Goal: Task Accomplishment & Management: Manage account settings

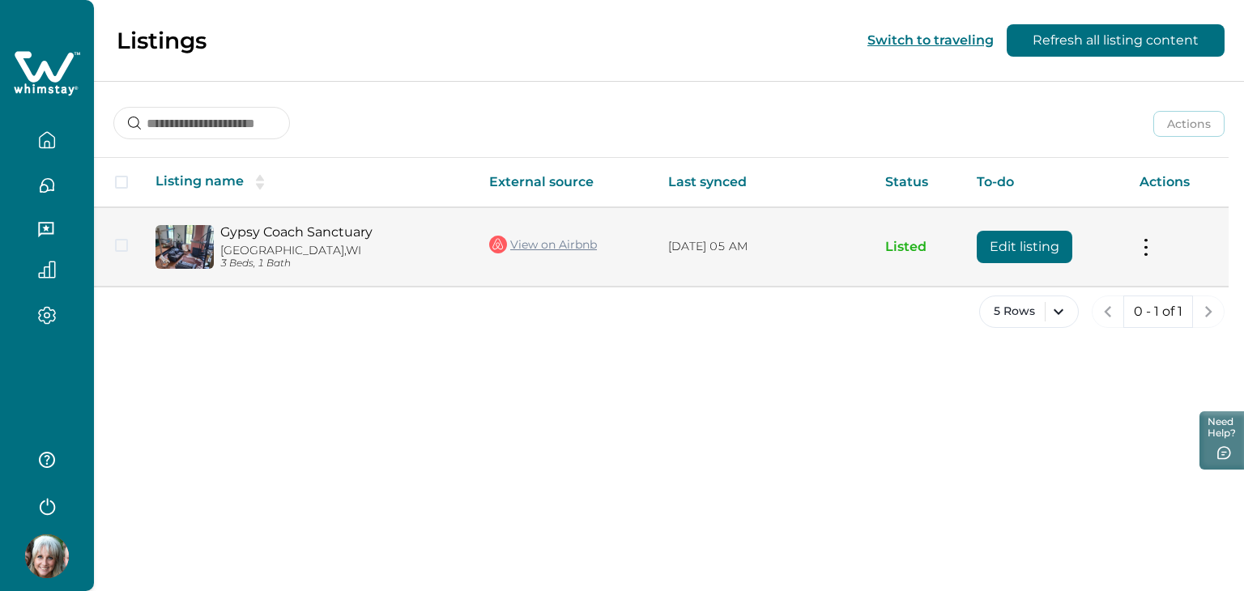
click at [1146, 246] on button at bounding box center [1146, 246] width 13 height 17
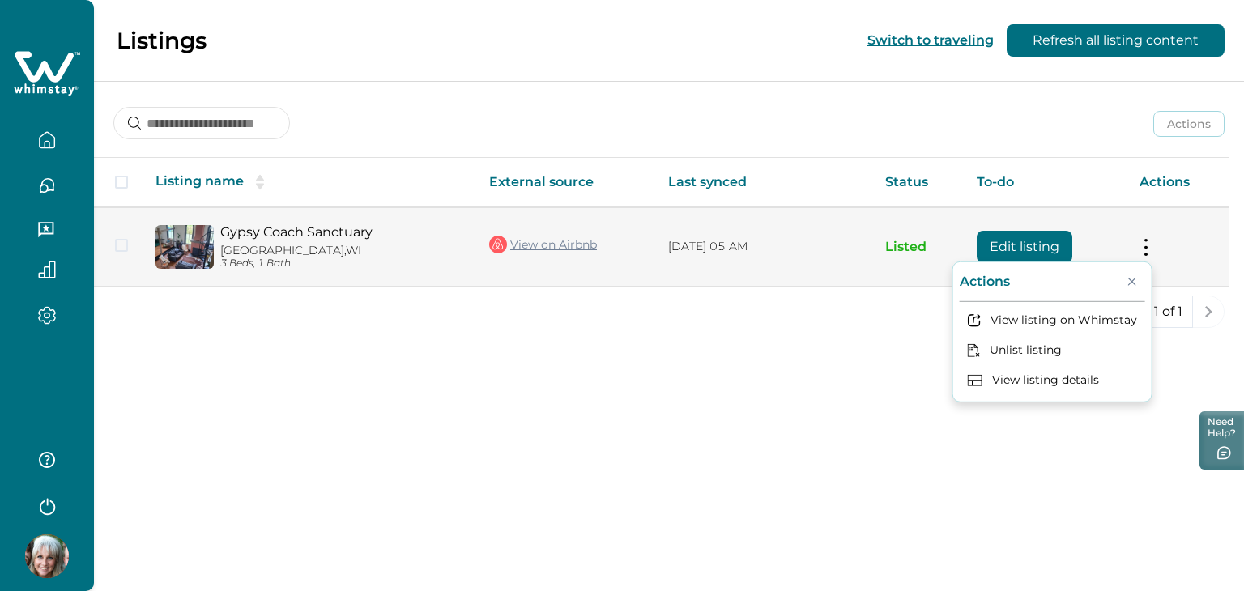
click at [1001, 241] on button "Edit listing" at bounding box center [1025, 247] width 96 height 32
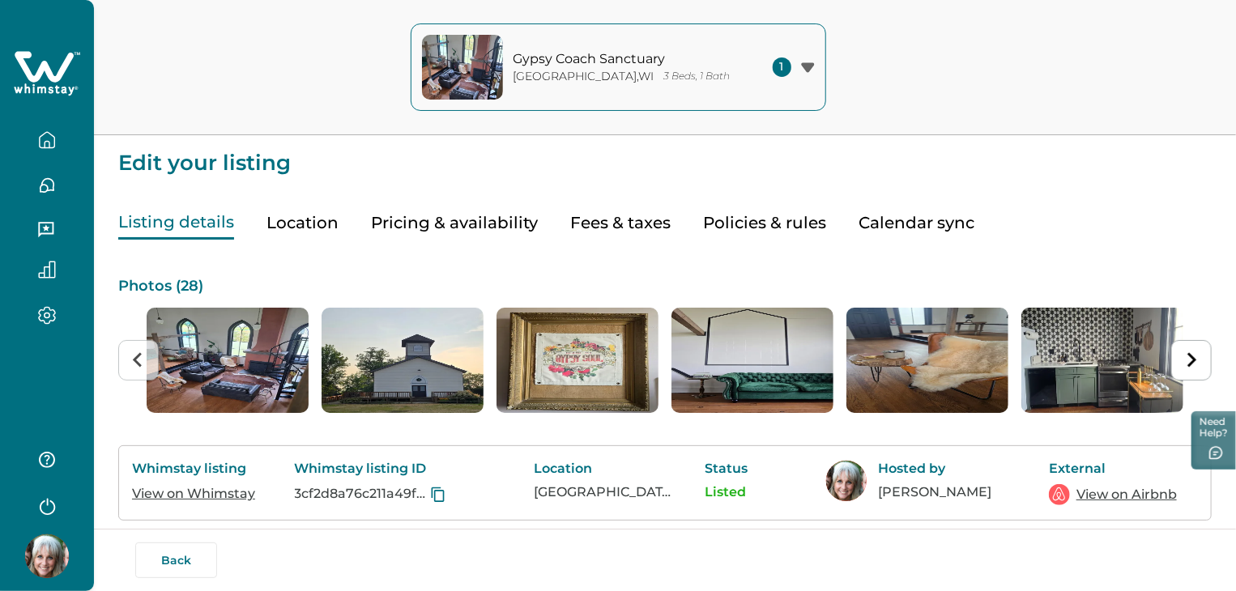
click at [48, 141] on icon "button" at bounding box center [47, 144] width 5 height 6
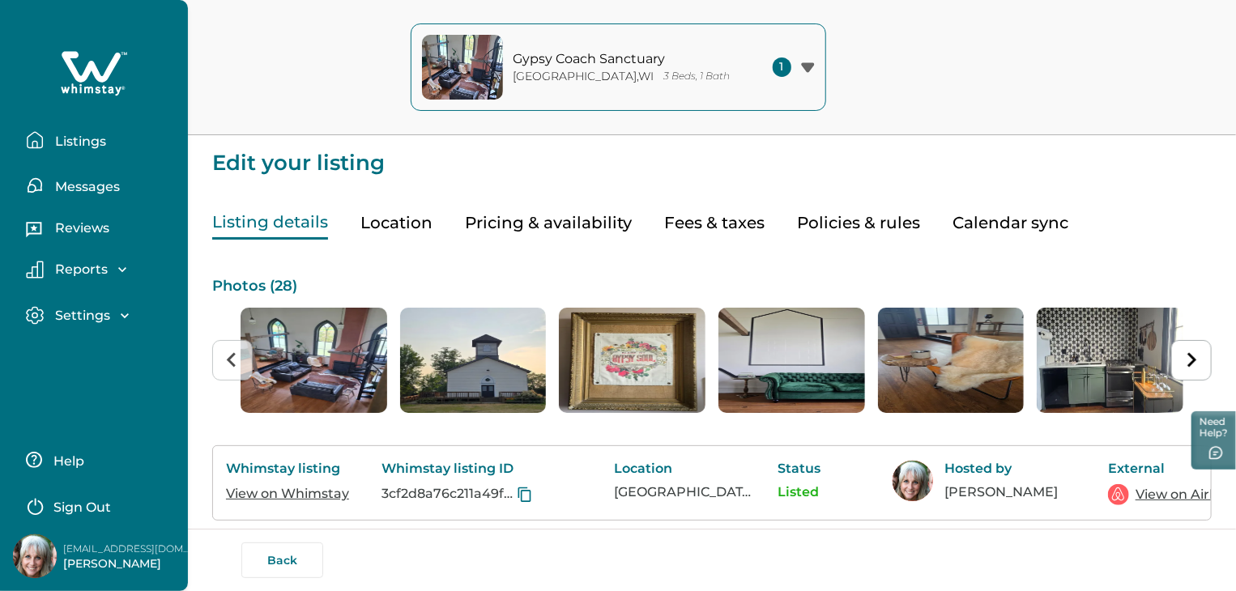
click at [395, 224] on div "Listing details Location Pricing & availability Fees & taxes Policies & rules C…" at bounding box center [712, 207] width 1000 height 66
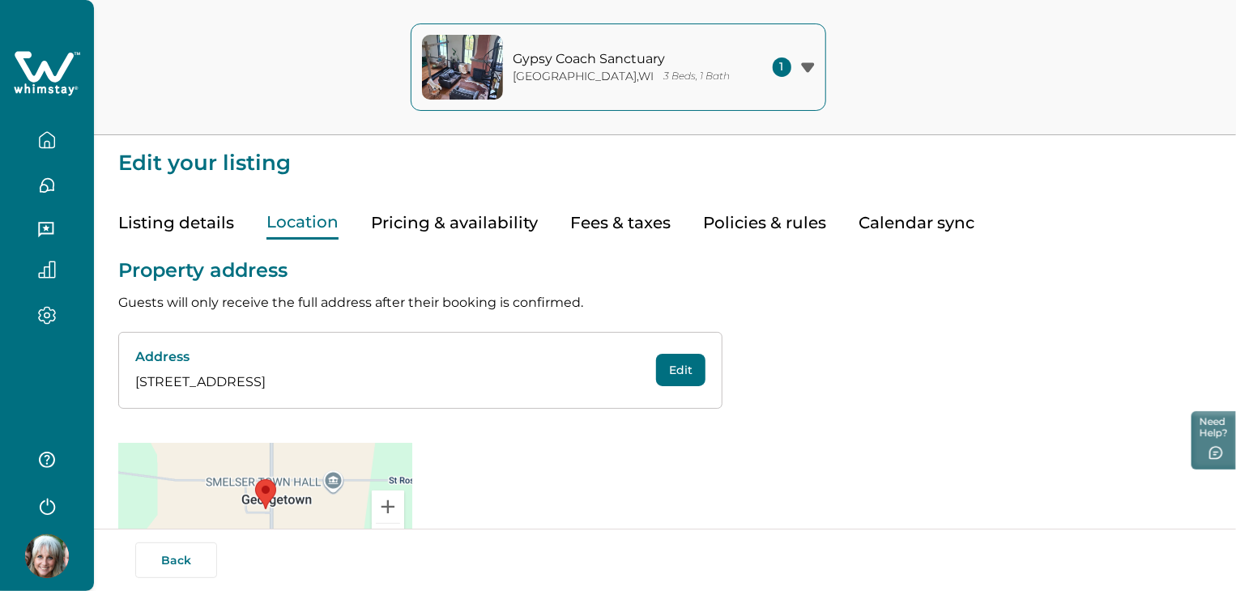
click at [46, 180] on icon "button" at bounding box center [47, 186] width 18 height 18
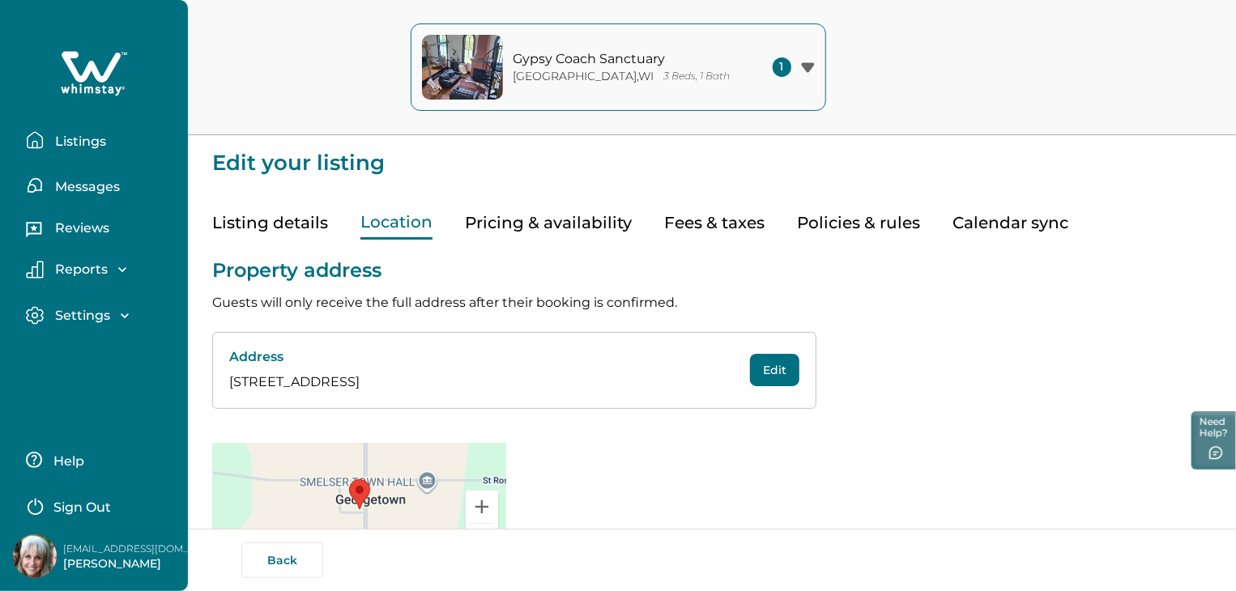
click at [94, 313] on p "Settings" at bounding box center [80, 316] width 60 height 16
click at [114, 379] on p "Payout method" at bounding box center [104, 383] width 109 height 16
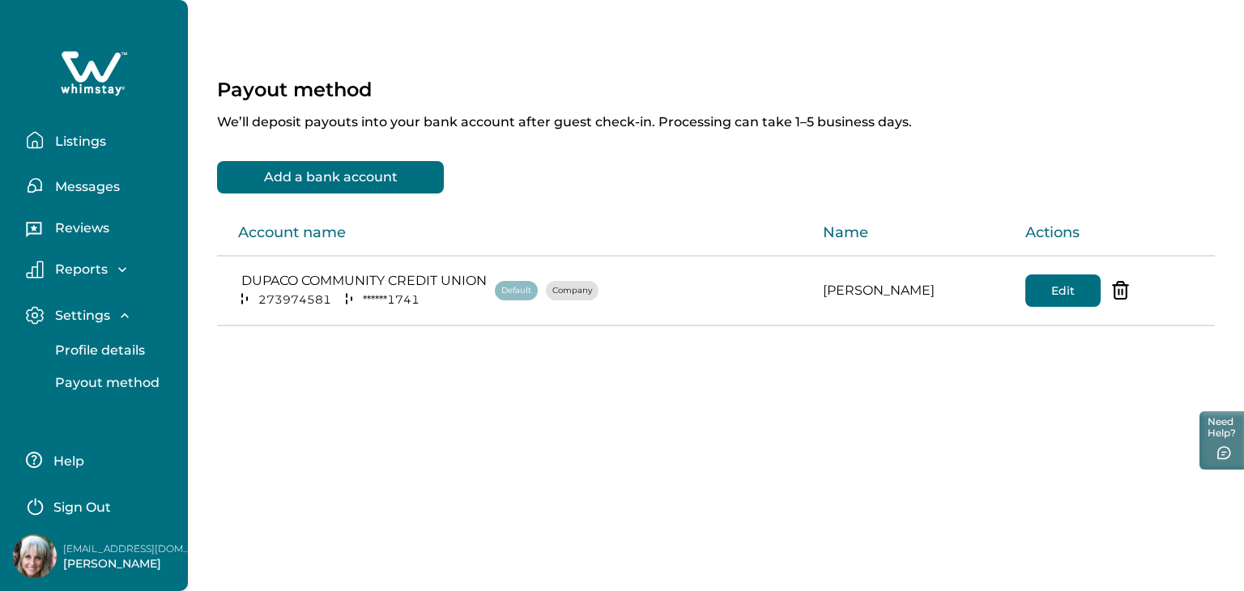
click at [113, 348] on p "Profile details" at bounding box center [97, 351] width 95 height 16
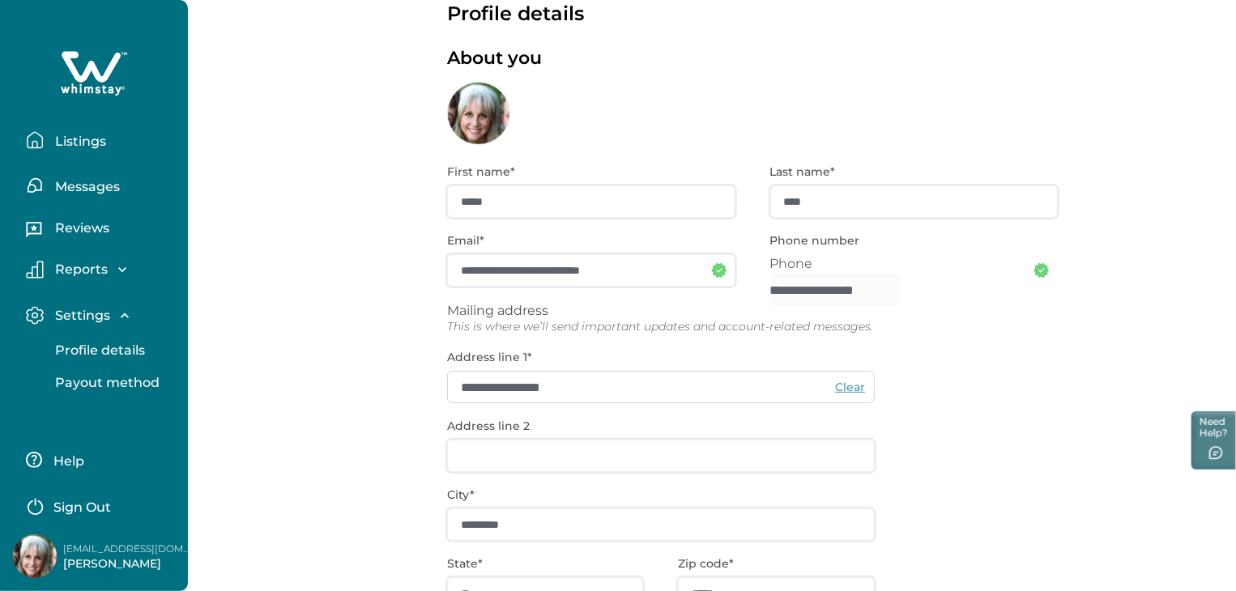
scroll to position [35, 0]
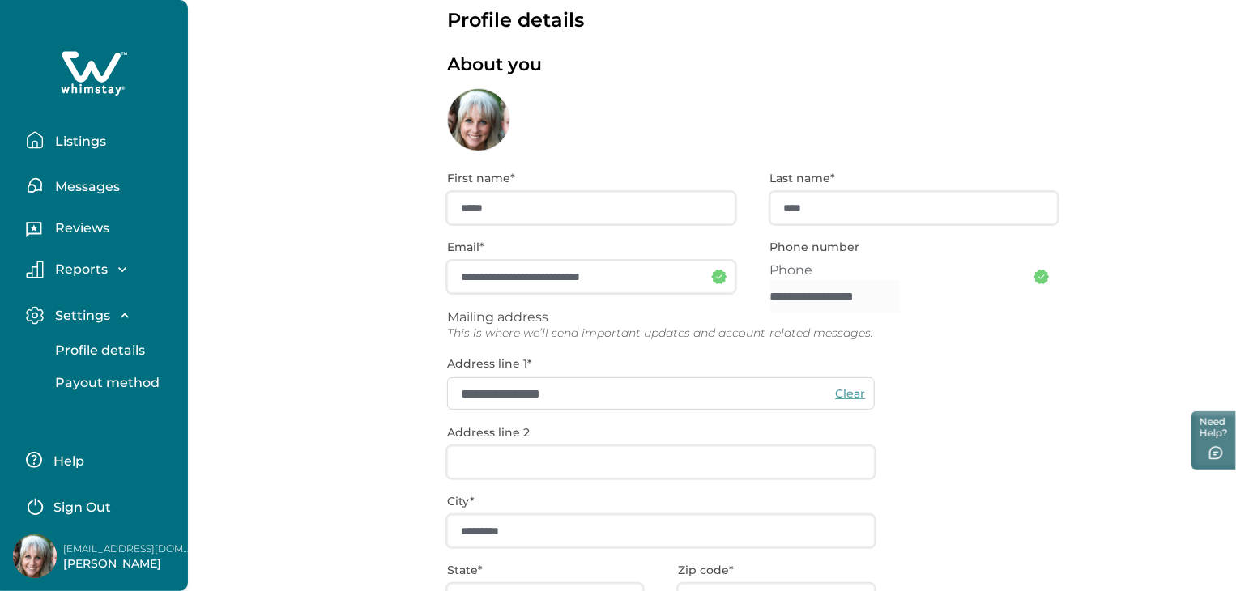
click at [94, 262] on p "Reports" at bounding box center [79, 270] width 58 height 16
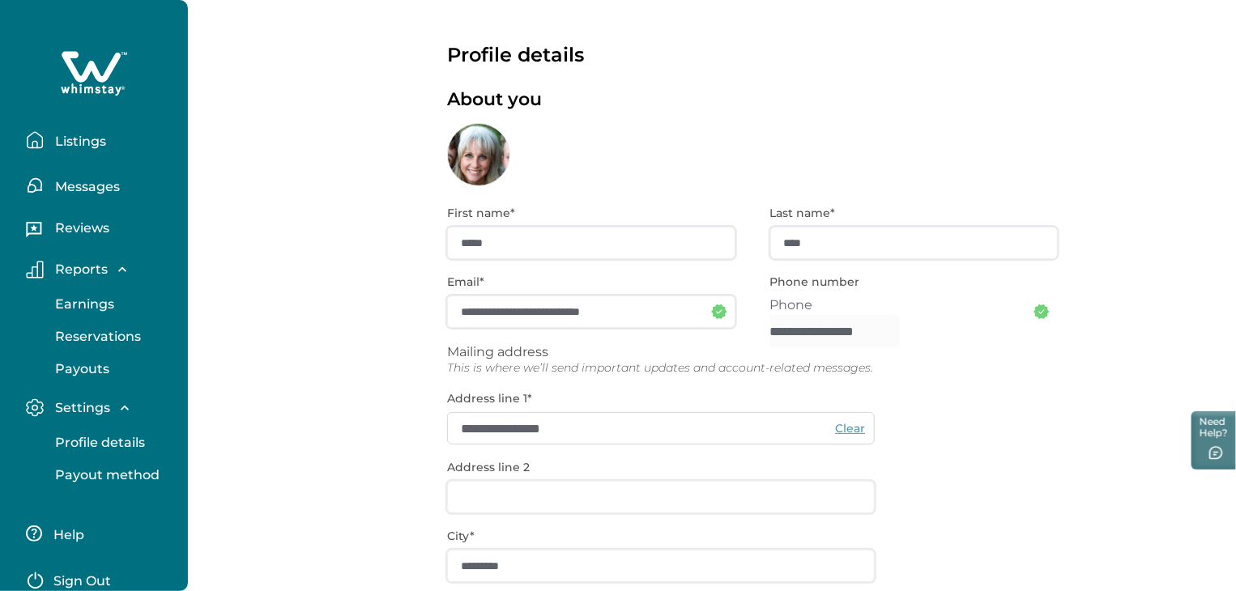
scroll to position [0, 0]
click at [66, 143] on p "Listings" at bounding box center [78, 142] width 56 height 16
